Goal: Find specific page/section

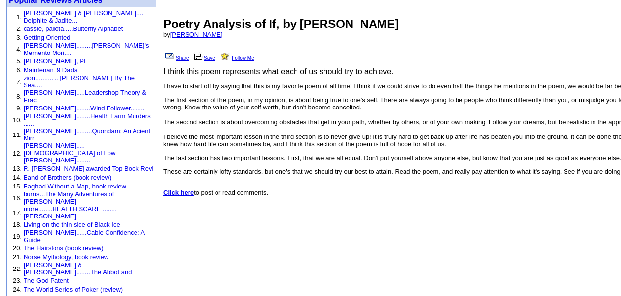
scroll to position [94, 0]
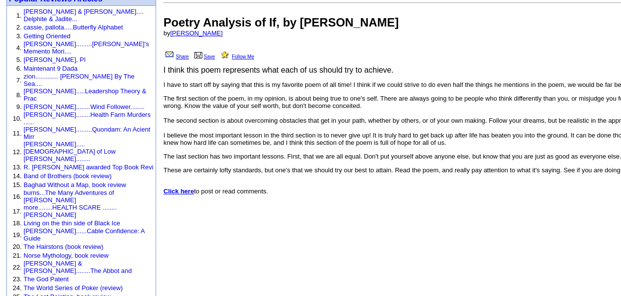
drag, startPoint x: 176, startPoint y: 80, endPoint x: 318, endPoint y: 169, distance: 168.1
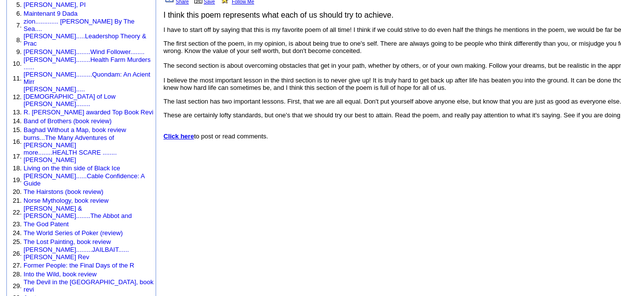
scroll to position [147, 0]
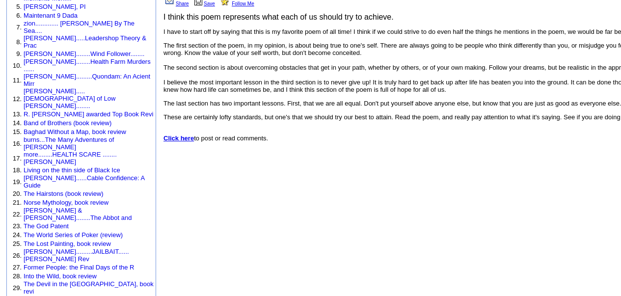
click at [194, 142] on b "Click here" at bounding box center [178, 137] width 30 height 7
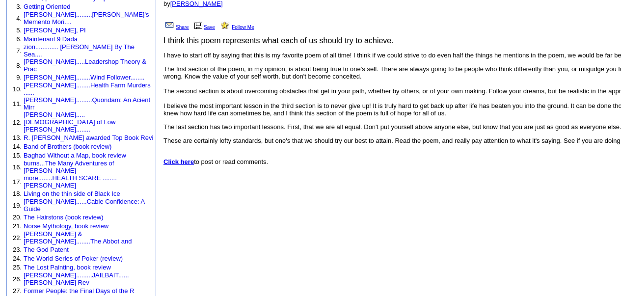
scroll to position [182, 0]
